Goal: Check status: Check status

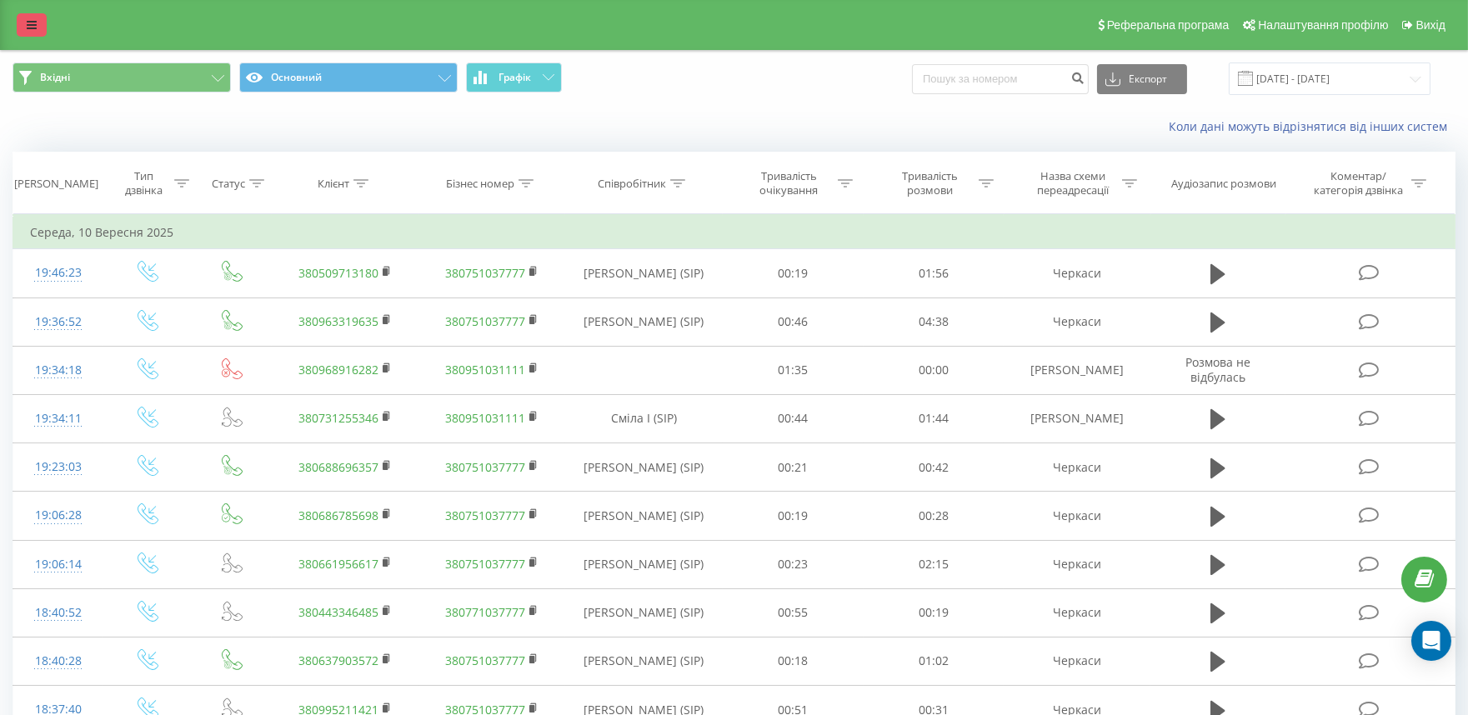
click at [28, 23] on icon at bounding box center [32, 25] width 10 height 12
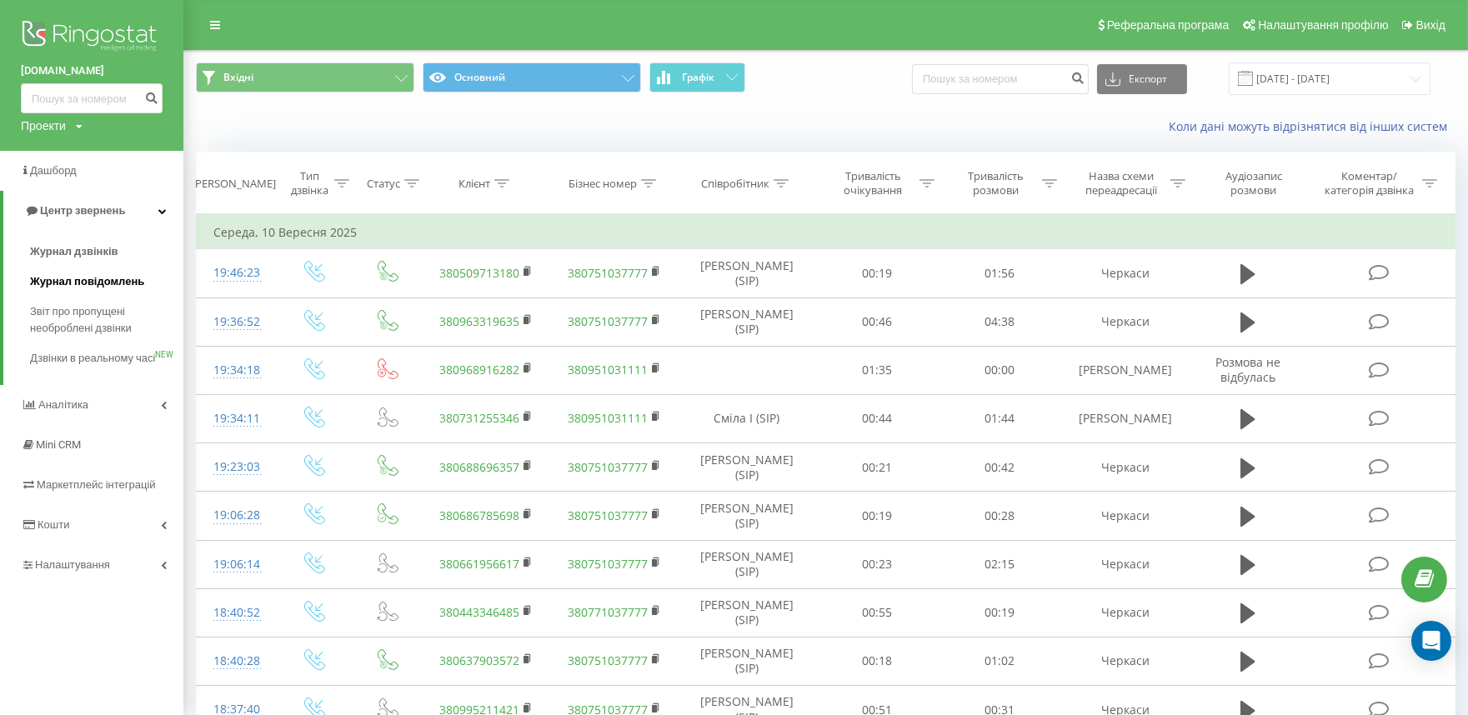
click at [80, 284] on span "Журнал повідомлень" at bounding box center [87, 281] width 114 height 17
click at [73, 322] on span "Звіт про пропущені необроблені дзвінки" at bounding box center [102, 319] width 145 height 33
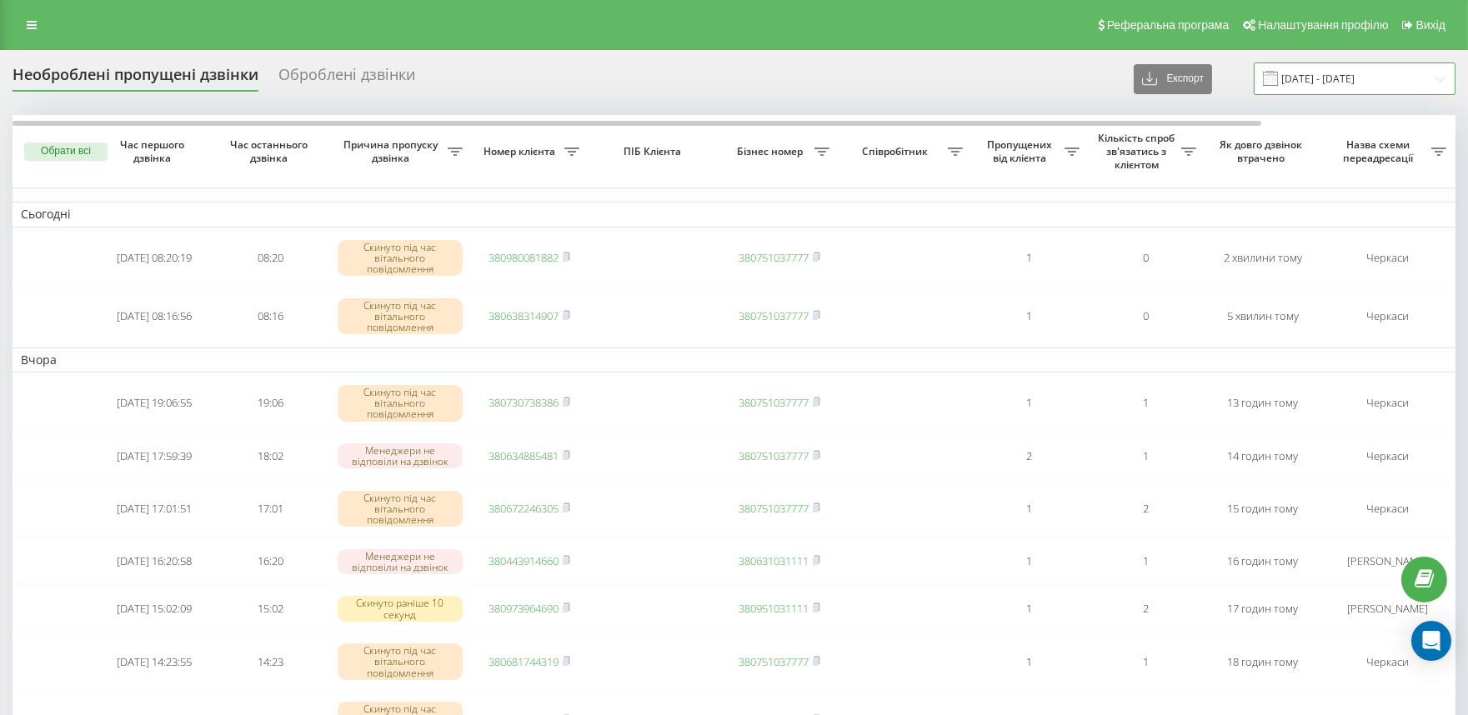
click at [1340, 82] on input "[DATE] - [DATE]" at bounding box center [1355, 79] width 202 height 33
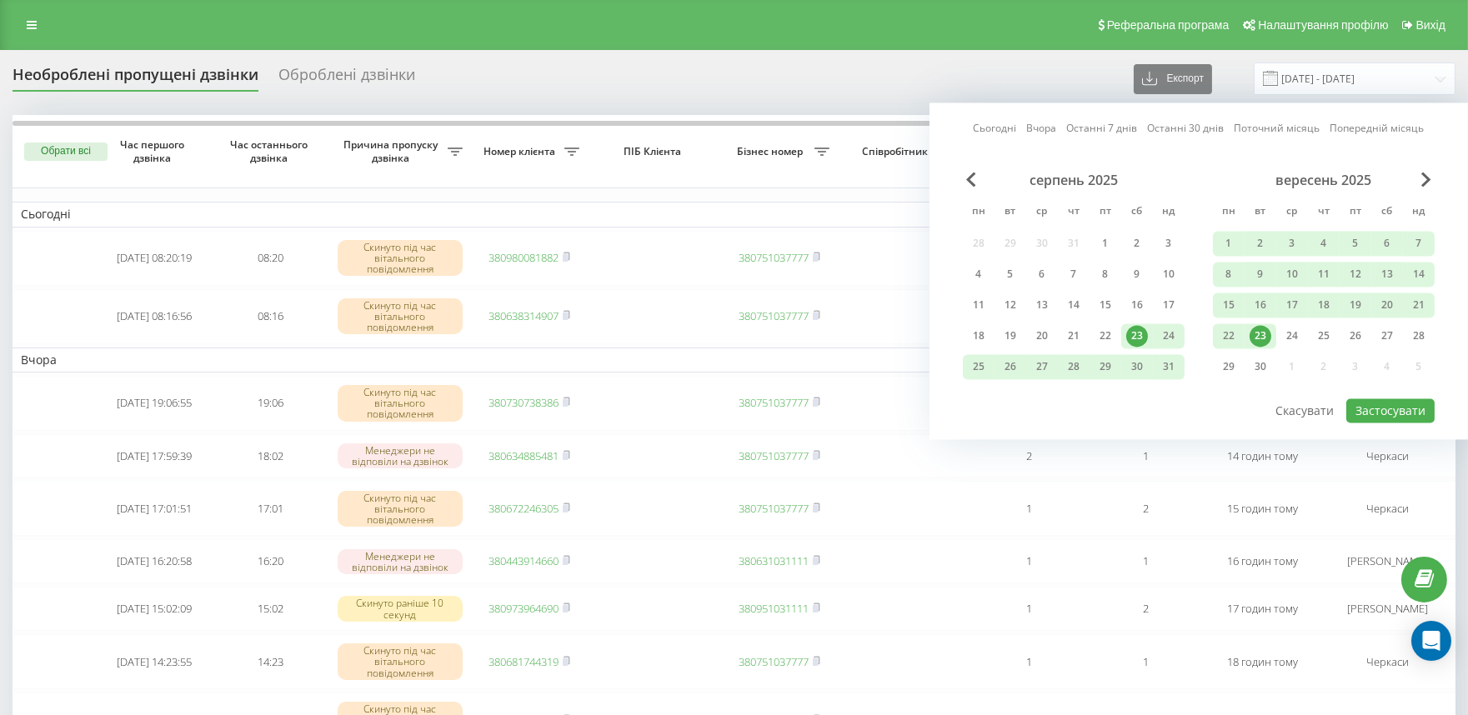
click at [1262, 339] on div "23" at bounding box center [1261, 336] width 22 height 22
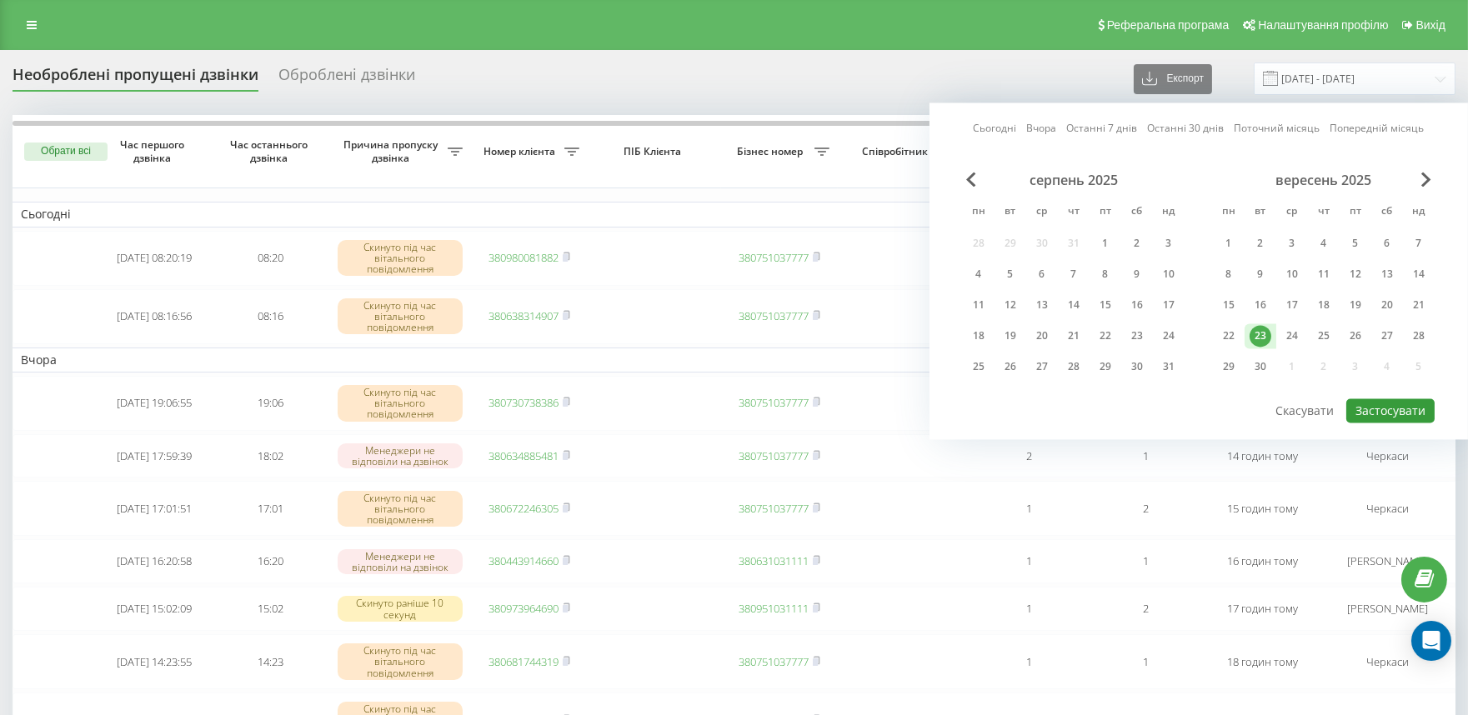
click at [1412, 410] on button "Застосувати" at bounding box center [1390, 410] width 88 height 24
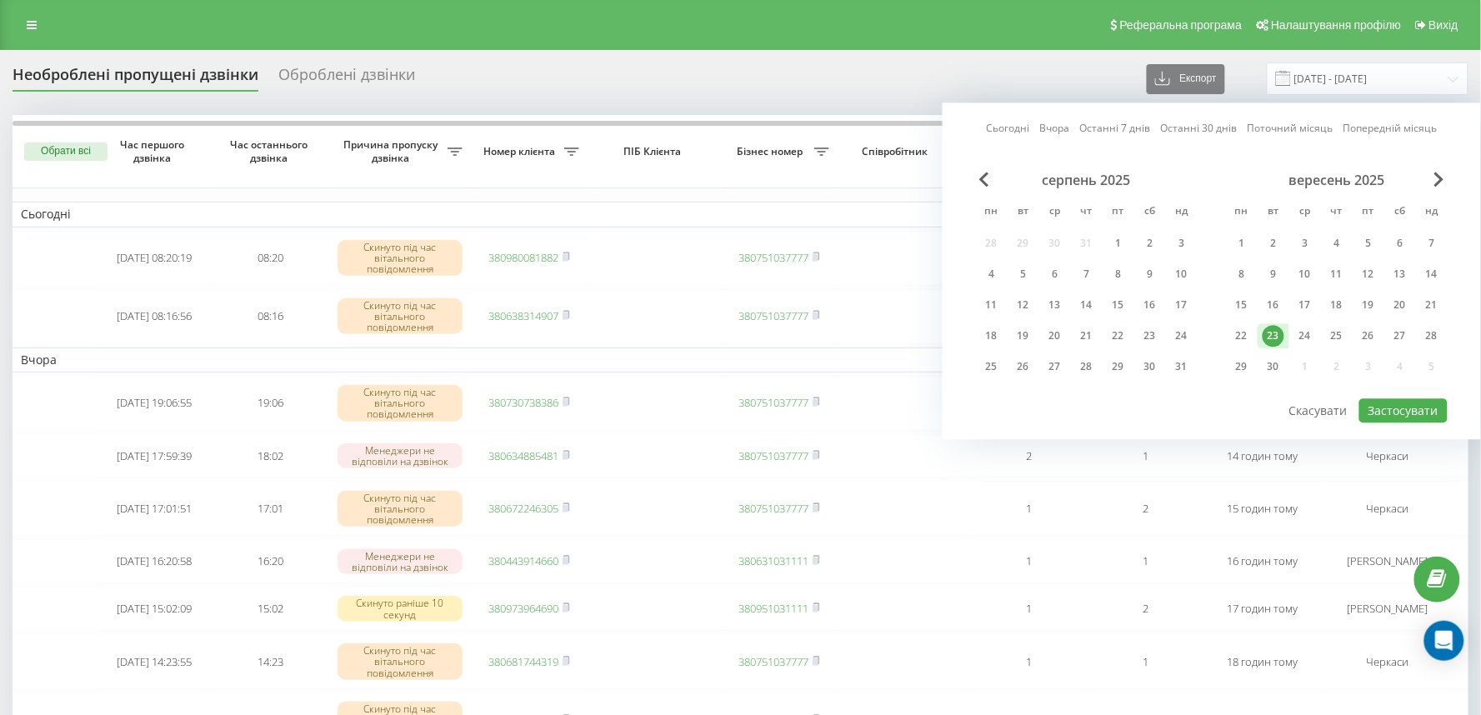
type input "[DATE] - [DATE]"
